Goal: Information Seeking & Learning: Get advice/opinions

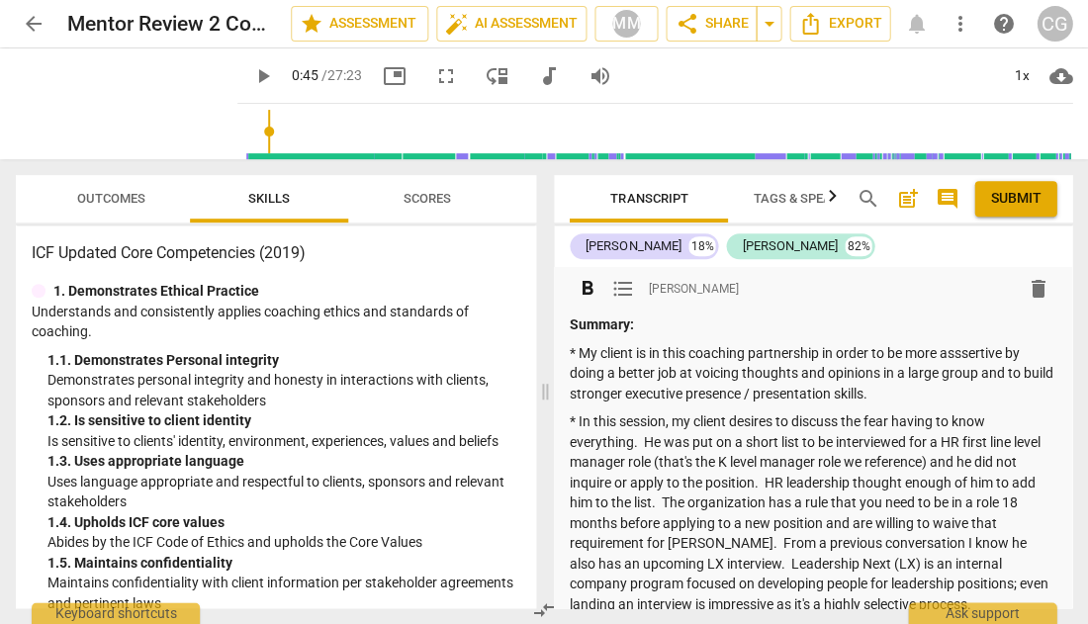
click at [846, 567] on p "* In this session, my client desires to discuss the fear having to know everyth…" at bounding box center [812, 512] width 486 height 203
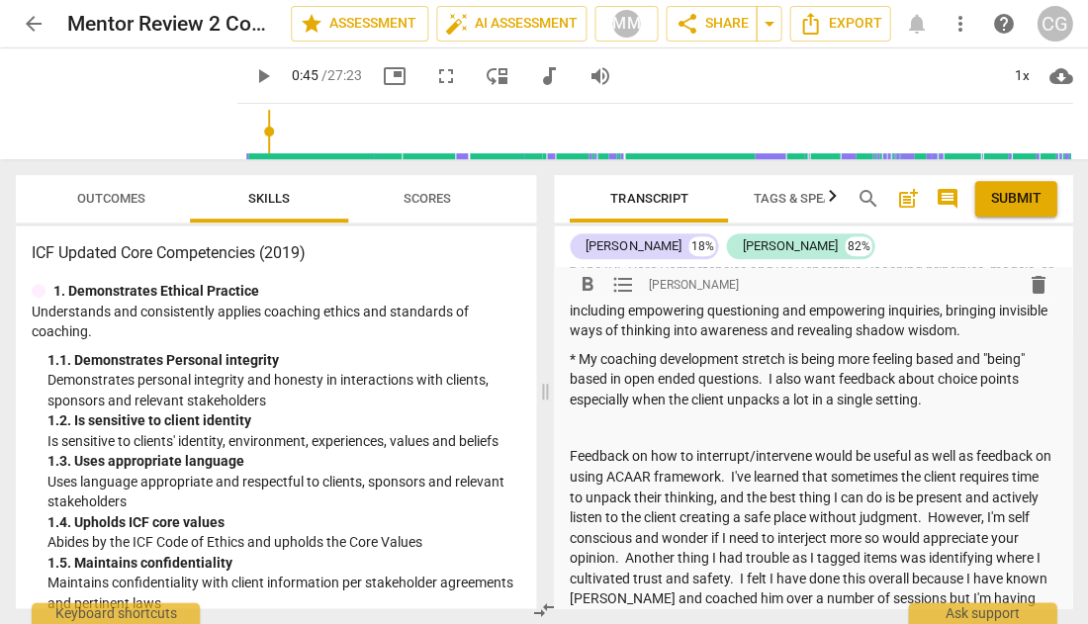
scroll to position [419, 0]
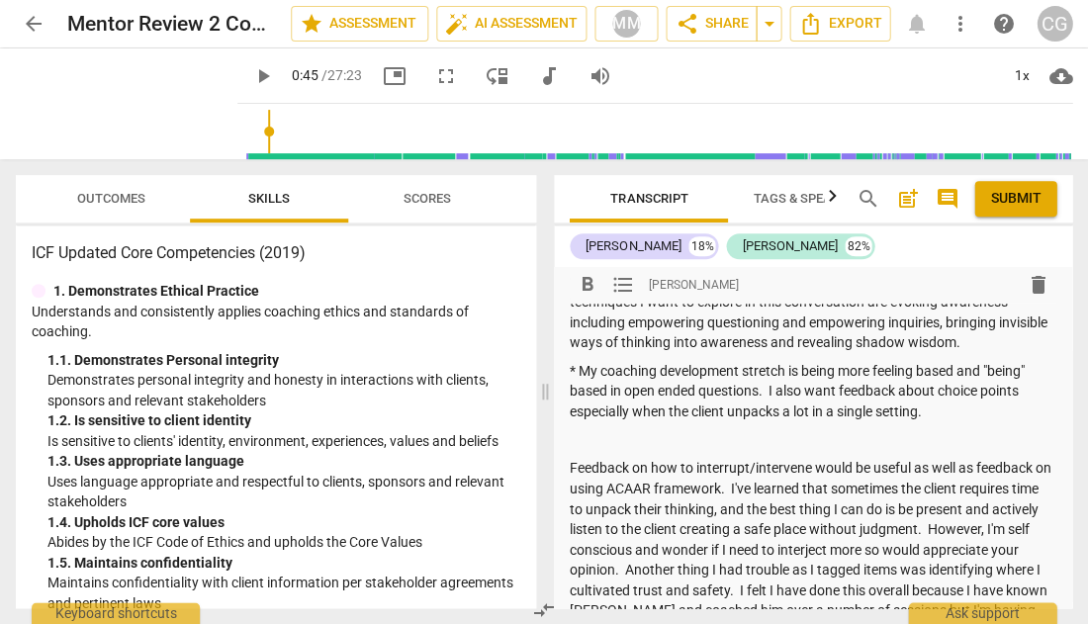
drag, startPoint x: 580, startPoint y: 359, endPoint x: 935, endPoint y: 401, distance: 357.5
click at [935, 401] on p "* My coaching development stretch is being more feeling based and "being" based…" at bounding box center [812, 391] width 486 height 61
copy p "My coaching development stretch is being more feeling based and "being" based i…"
click at [717, 429] on p at bounding box center [812, 439] width 486 height 21
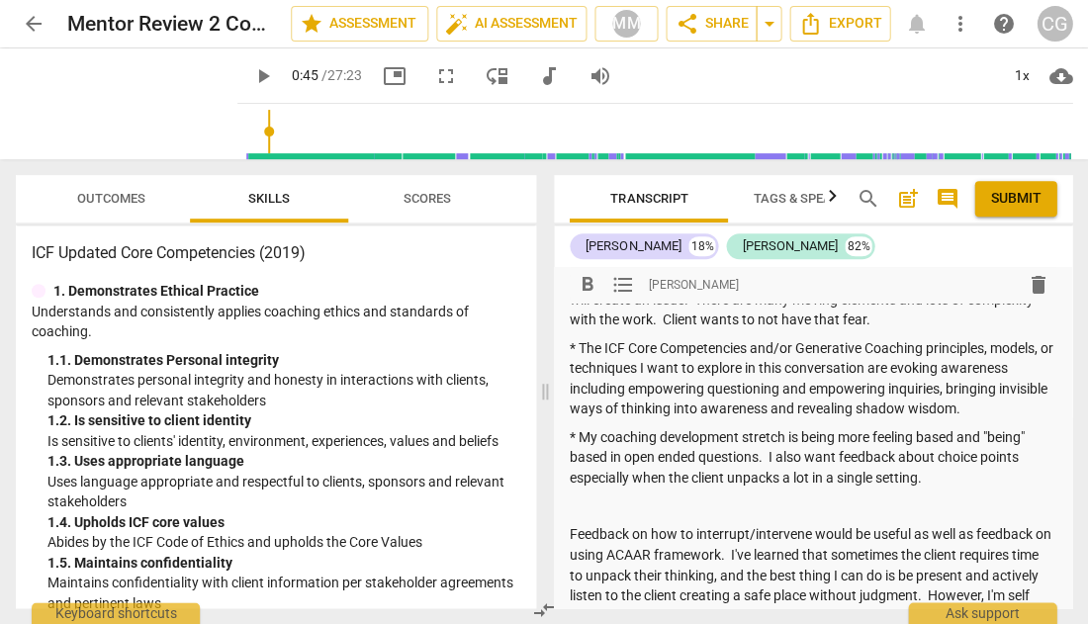
scroll to position [330, 0]
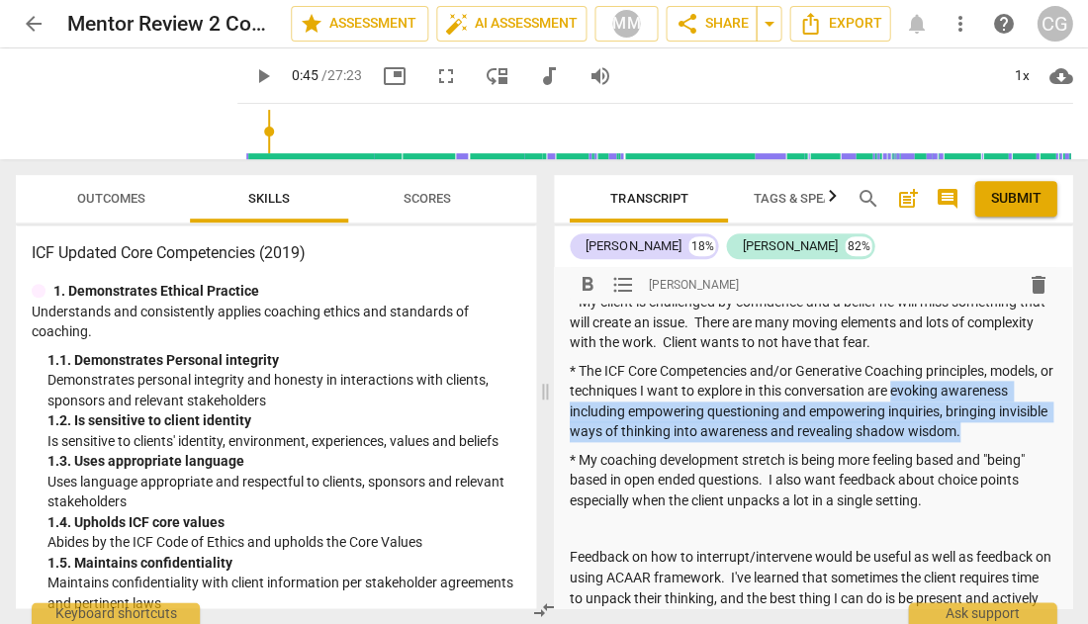
drag, startPoint x: 909, startPoint y: 382, endPoint x: 1030, endPoint y: 421, distance: 127.9
click at [1030, 421] on p "* The ICF Core Competencies and/or Generative Coaching principles, models, or t…" at bounding box center [812, 401] width 486 height 81
copy p "evoking awareness including empowering questioning and empowering inquiries, br…"
click at [799, 504] on div "Summary: * My client is in this coaching partnership in order to be more assser…" at bounding box center [812, 380] width 486 height 793
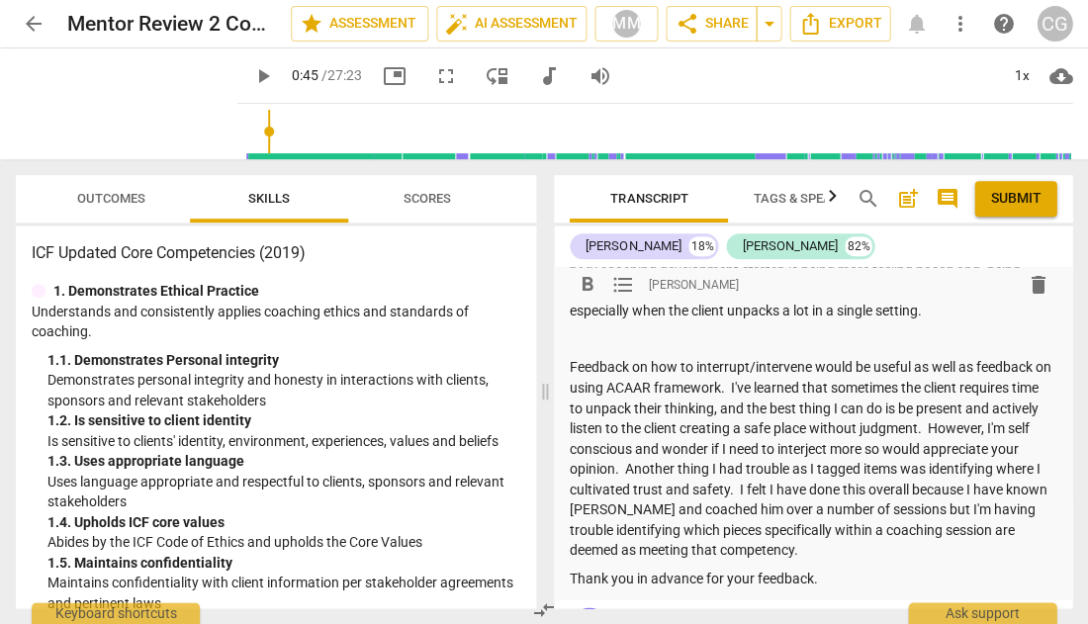
scroll to position [519, 0]
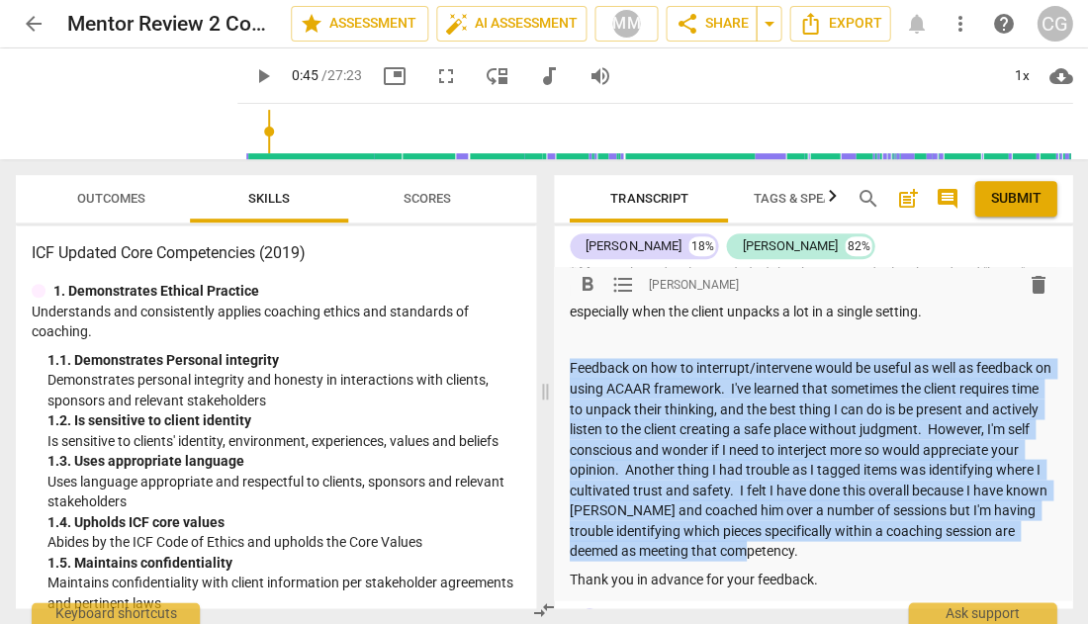
drag, startPoint x: 569, startPoint y: 352, endPoint x: 836, endPoint y: 533, distance: 323.3
click at [836, 533] on p "Feedback on how to interrupt/intervene would be useful as well as feedback on u…" at bounding box center [812, 459] width 486 height 203
copy p "Feedback on how to interrupt/intervene would be useful as well as feedback on u…"
click at [866, 569] on p "Thank you in advance for your feedback." at bounding box center [812, 579] width 486 height 21
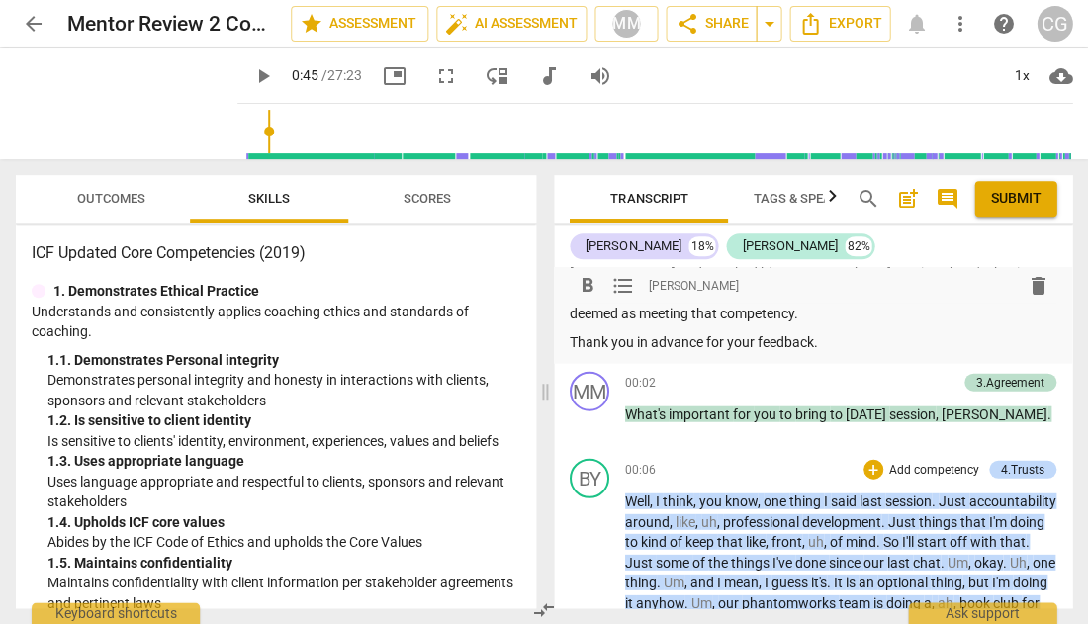
scroll to position [760, 0]
